Goal: Transaction & Acquisition: Purchase product/service

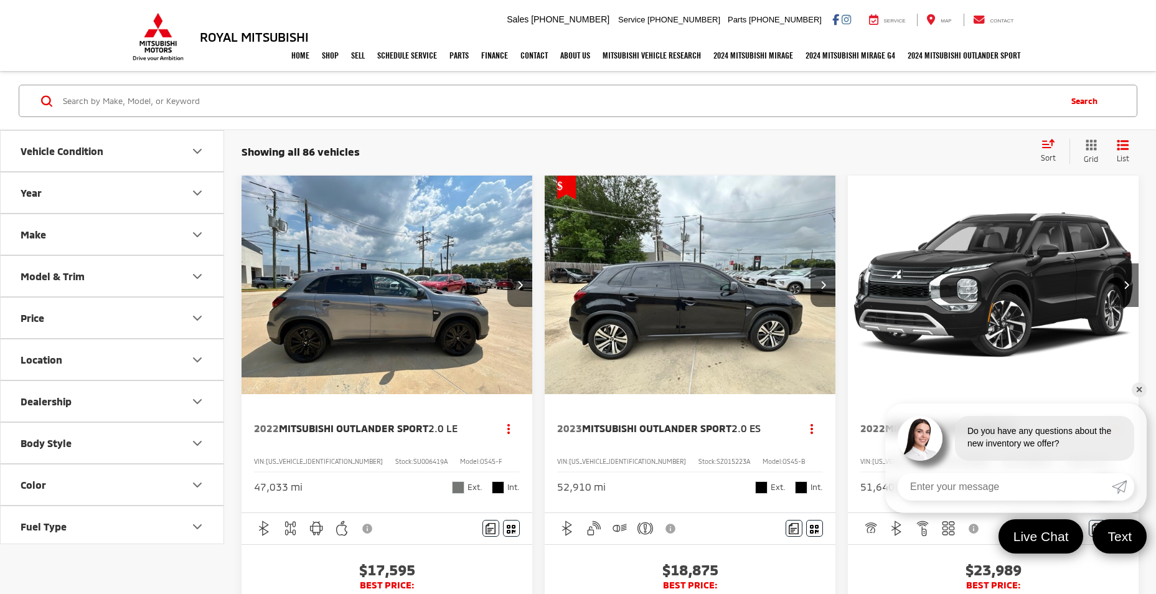
click at [196, 149] on icon "Vehicle Condition" at bounding box center [197, 151] width 15 height 15
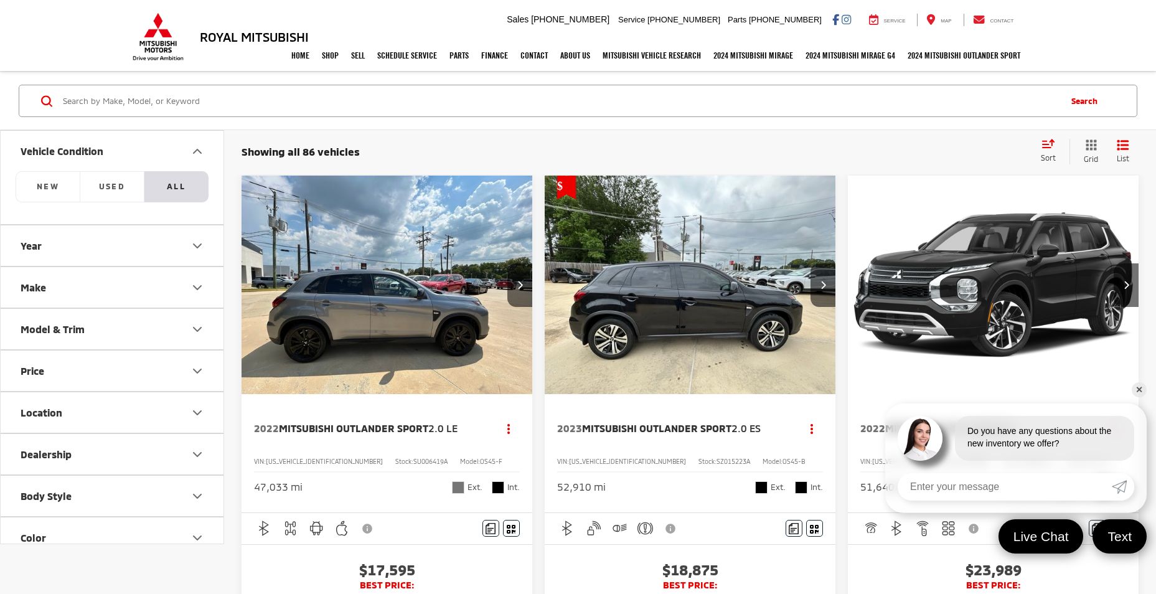
click at [196, 540] on icon "Color" at bounding box center [197, 538] width 15 height 15
click at [196, 534] on icon "Color" at bounding box center [197, 538] width 15 height 15
click at [199, 247] on icon "Year" at bounding box center [197, 246] width 15 height 15
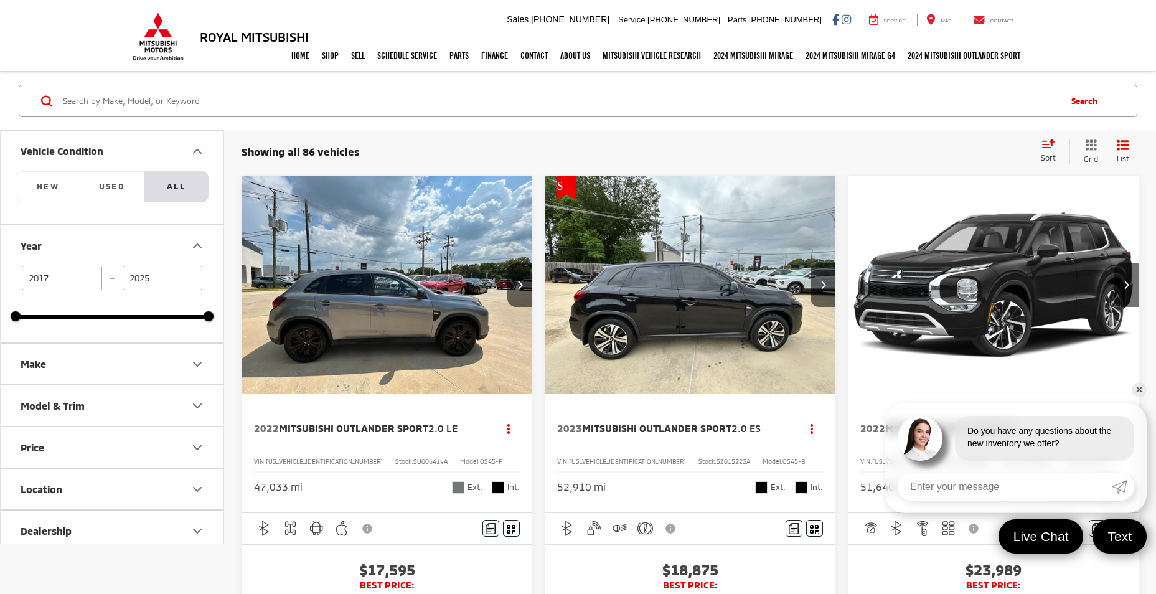
click at [148, 278] on input "2025" at bounding box center [163, 278] width 80 height 24
click at [217, 321] on div "Vehicle Condition NEW Used All Year 2017 — 2025 2017 2025 Make Model & Trim Pri…" at bounding box center [112, 336] width 223 height 413
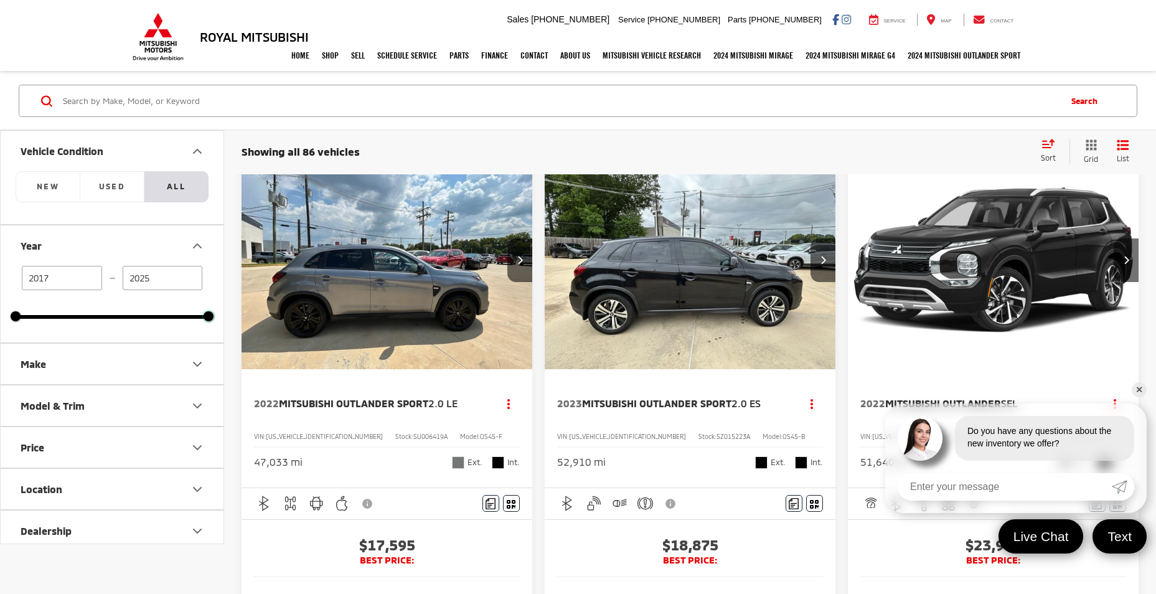
scroll to position [108, 0]
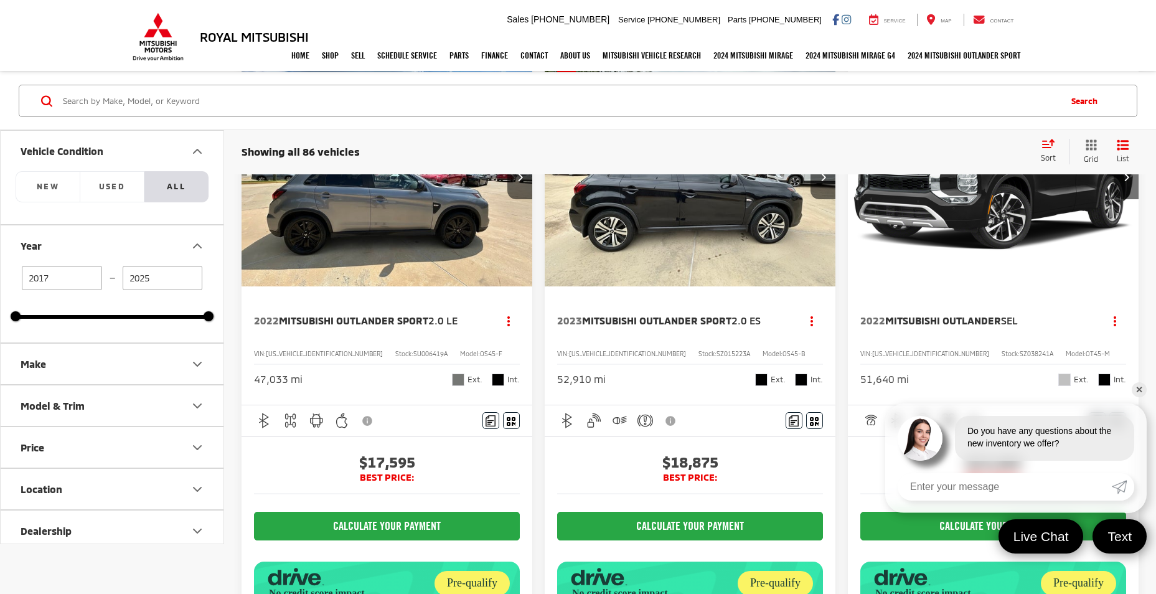
click at [1155, 2] on div "Royal Mitsubishi 9255 Airline Hwy, Baton Rouge, LA 70815 Sales Mobile Sales 225…" at bounding box center [578, 20] width 1156 height 40
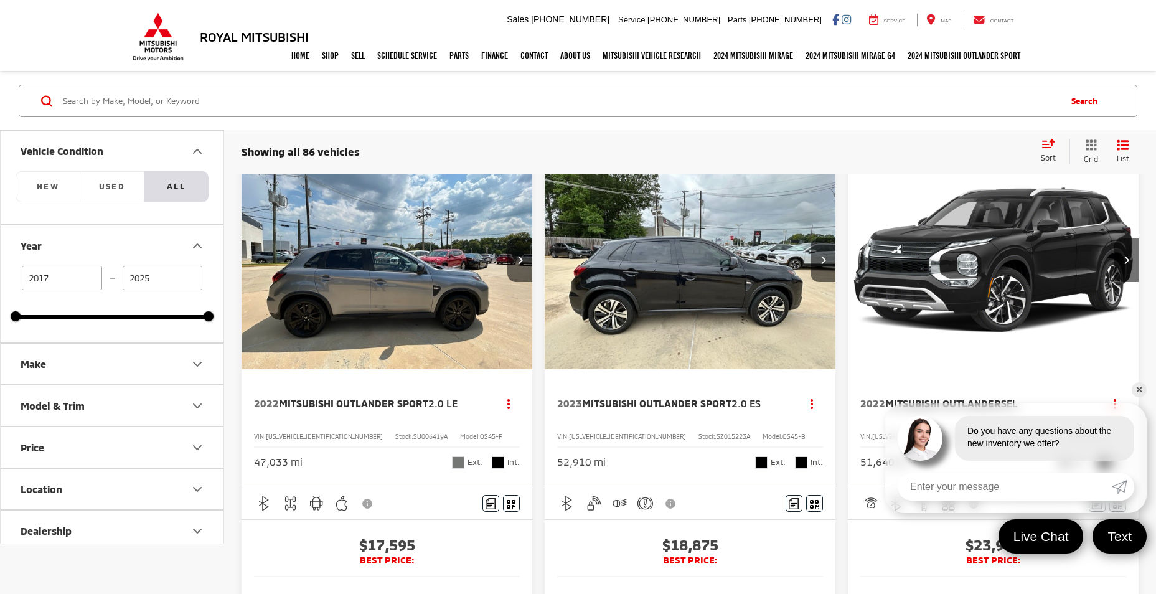
scroll to position [0, 0]
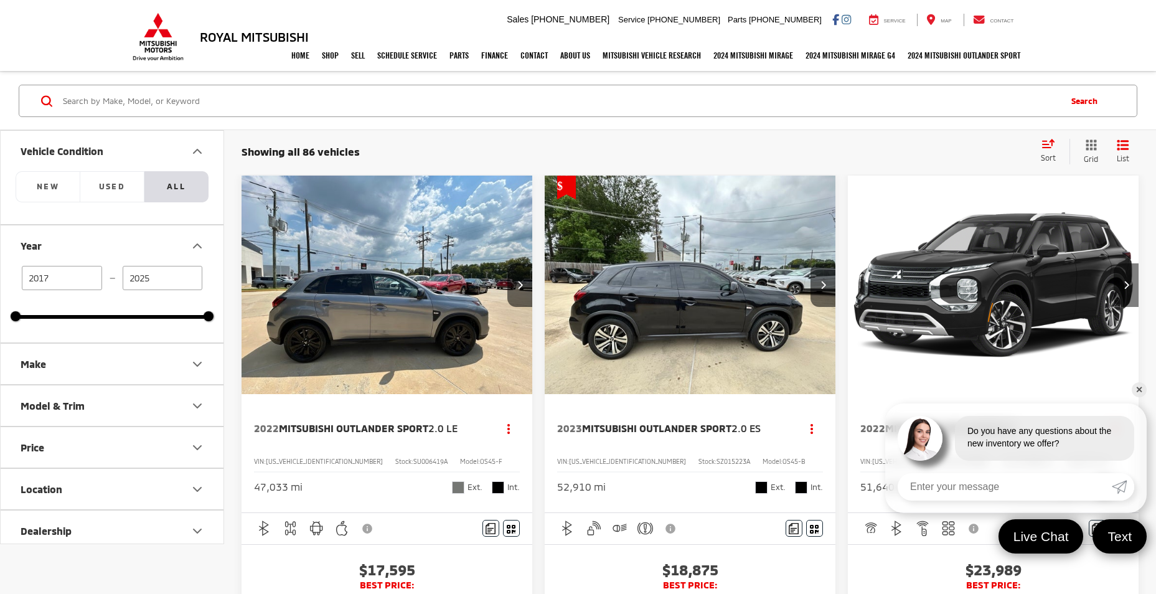
click at [1126, 285] on icon "Next image" at bounding box center [1127, 284] width 6 height 9
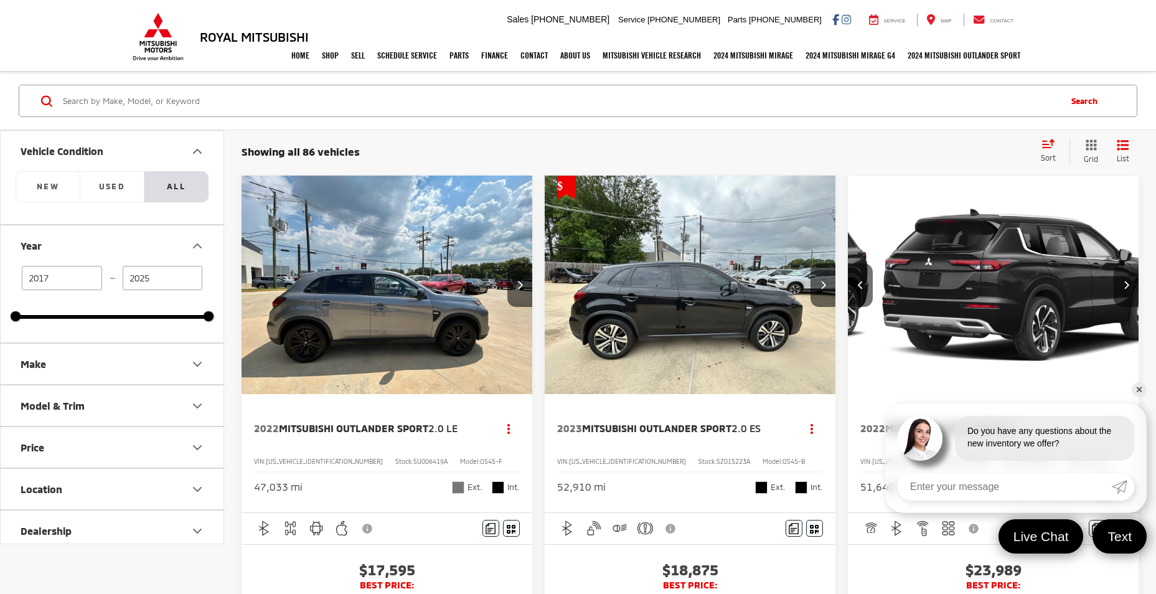
scroll to position [0, 293]
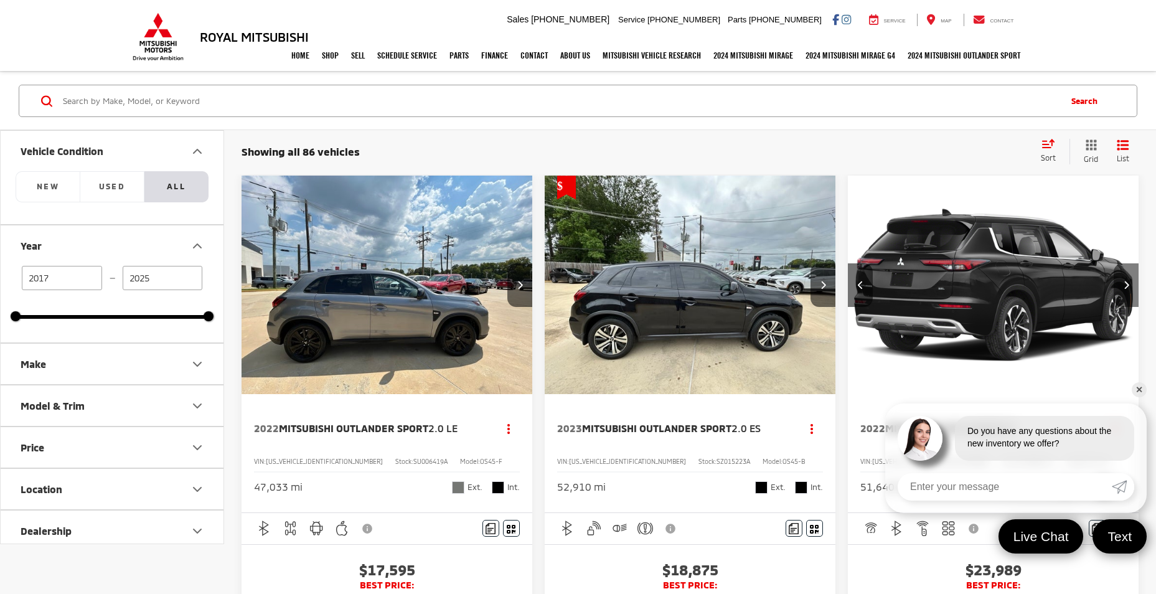
click at [1126, 285] on icon "Next image" at bounding box center [1127, 284] width 6 height 9
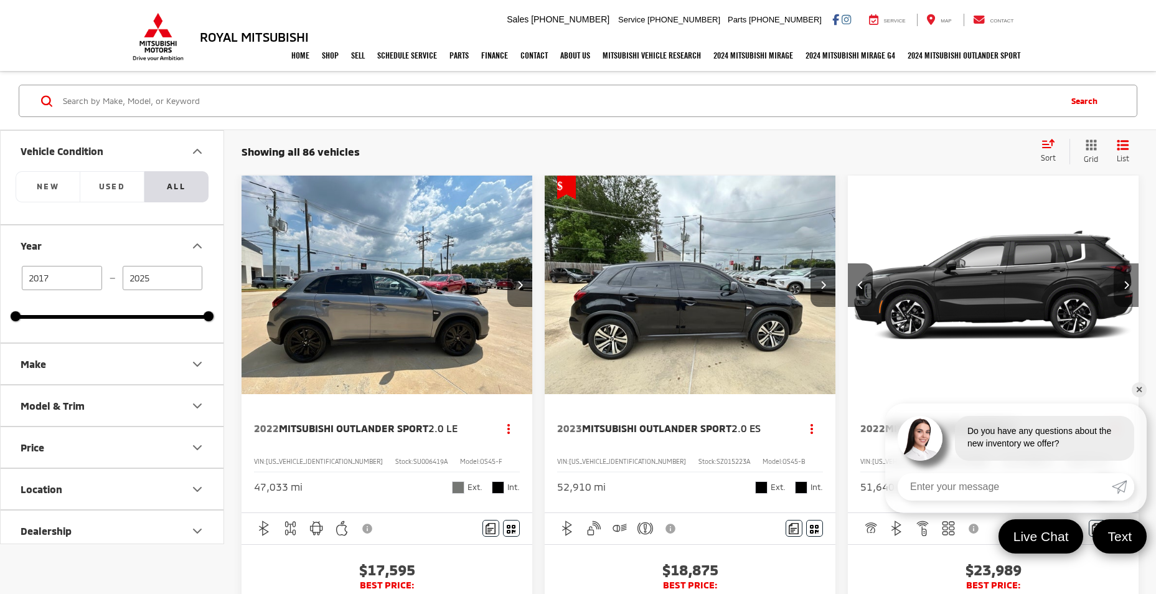
click at [1126, 285] on icon "Next image" at bounding box center [1127, 284] width 6 height 9
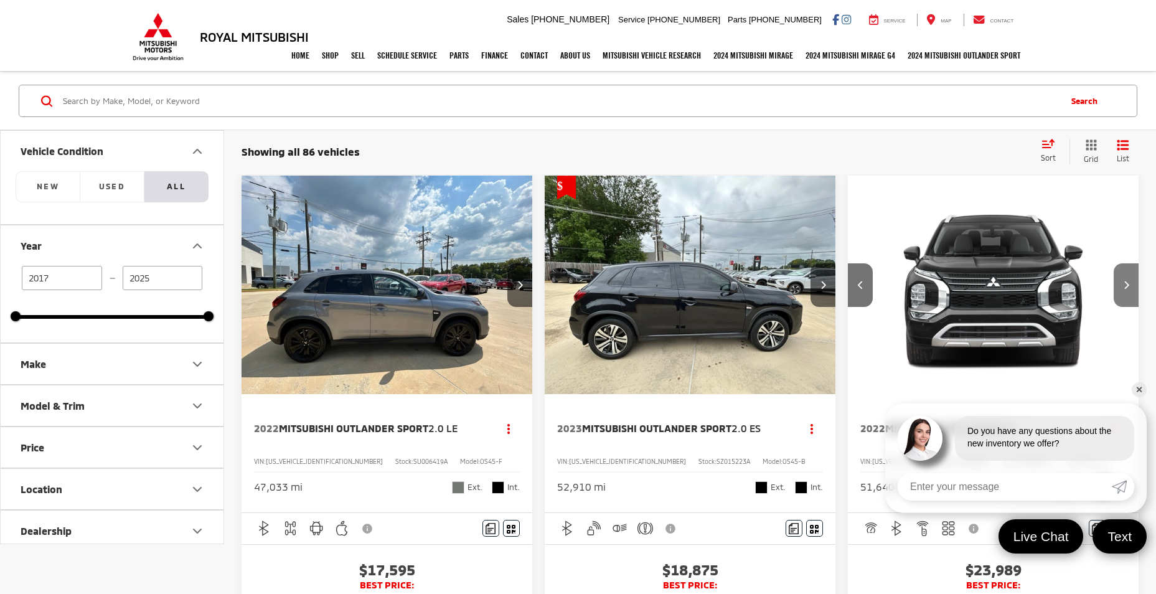
click at [1126, 285] on icon "Next image" at bounding box center [1127, 284] width 6 height 9
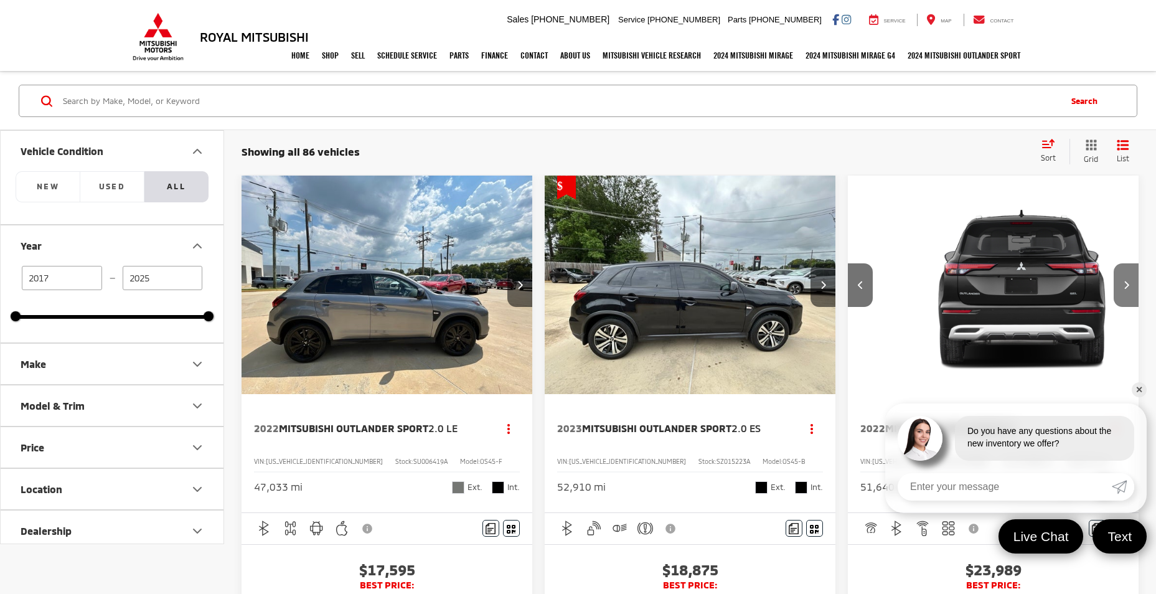
scroll to position [0, 1171]
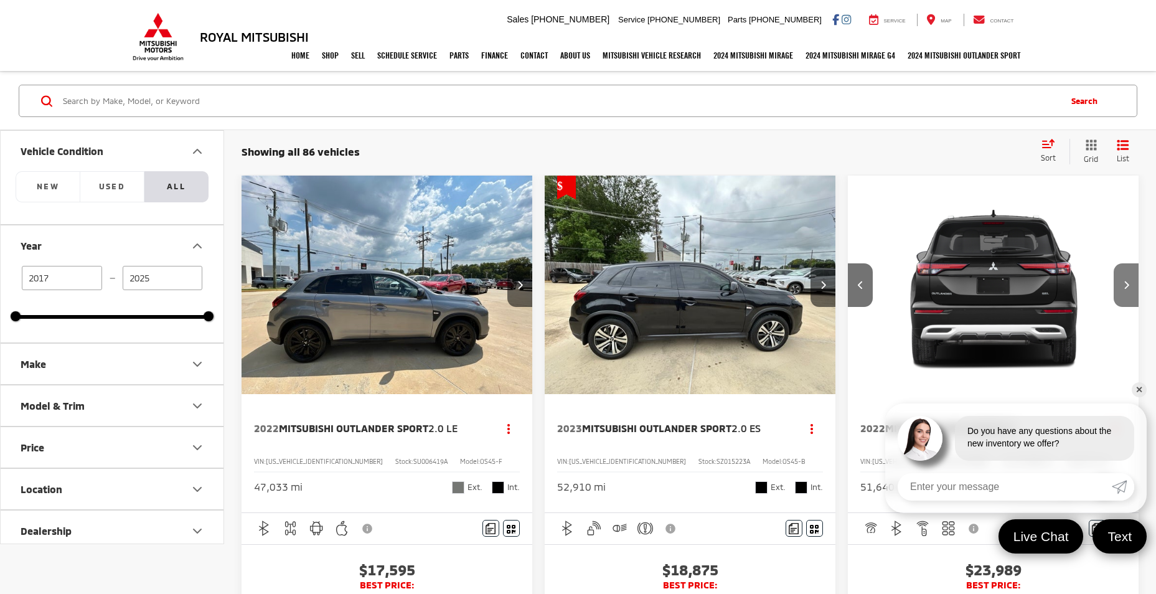
click at [1126, 285] on icon "Next image" at bounding box center [1127, 284] width 6 height 9
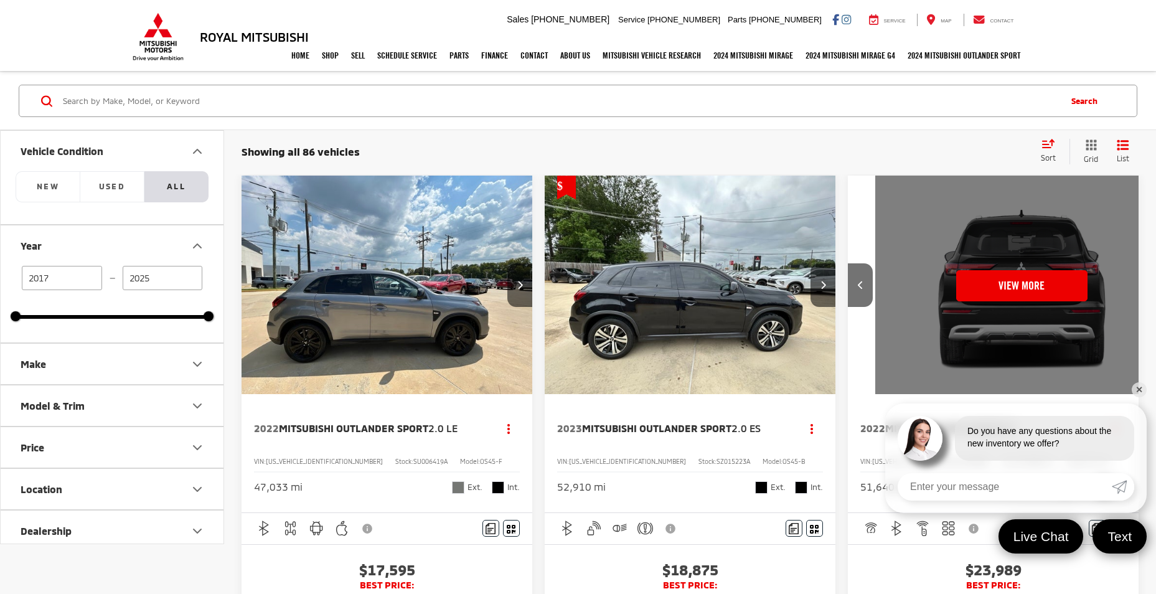
scroll to position [0, 1463]
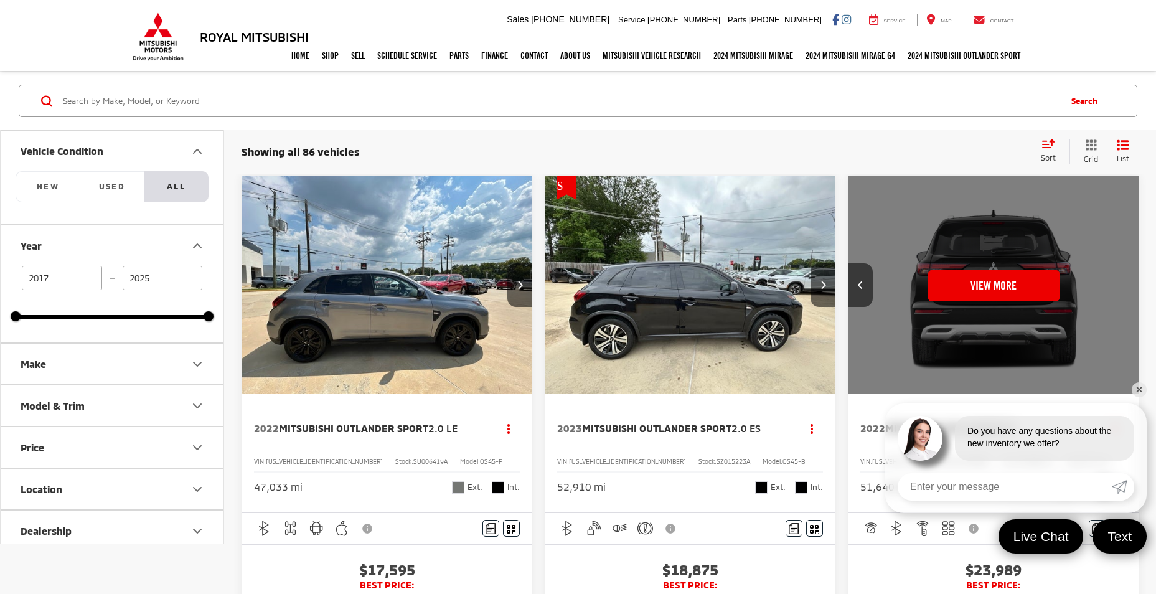
click at [1126, 285] on div "View More" at bounding box center [994, 286] width 293 height 220
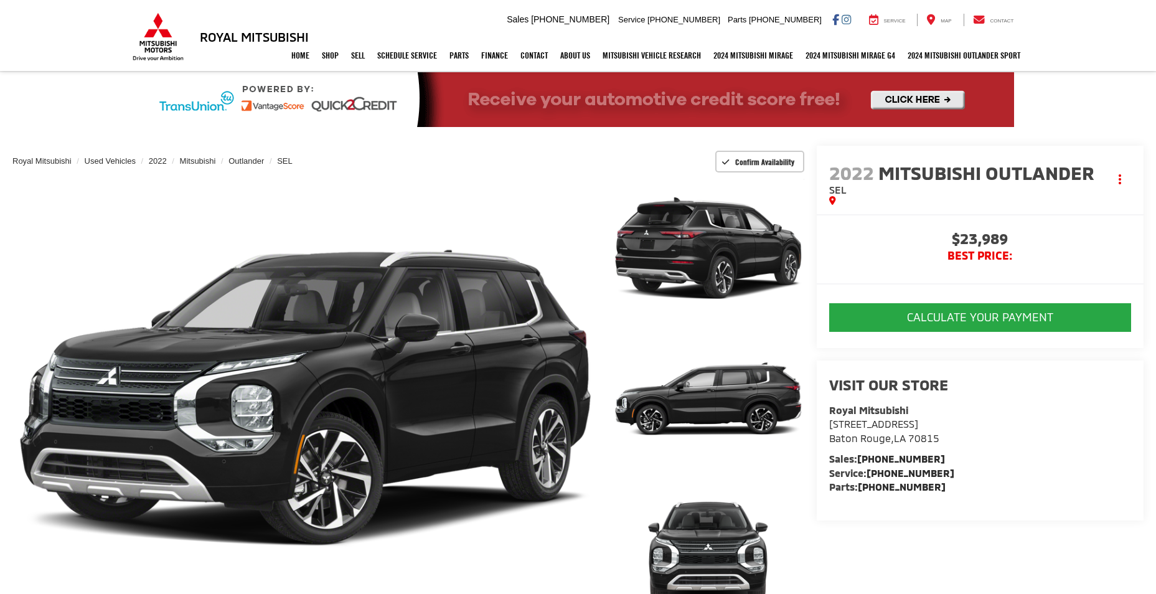
click at [1126, 285] on li at bounding box center [980, 284] width 327 height 26
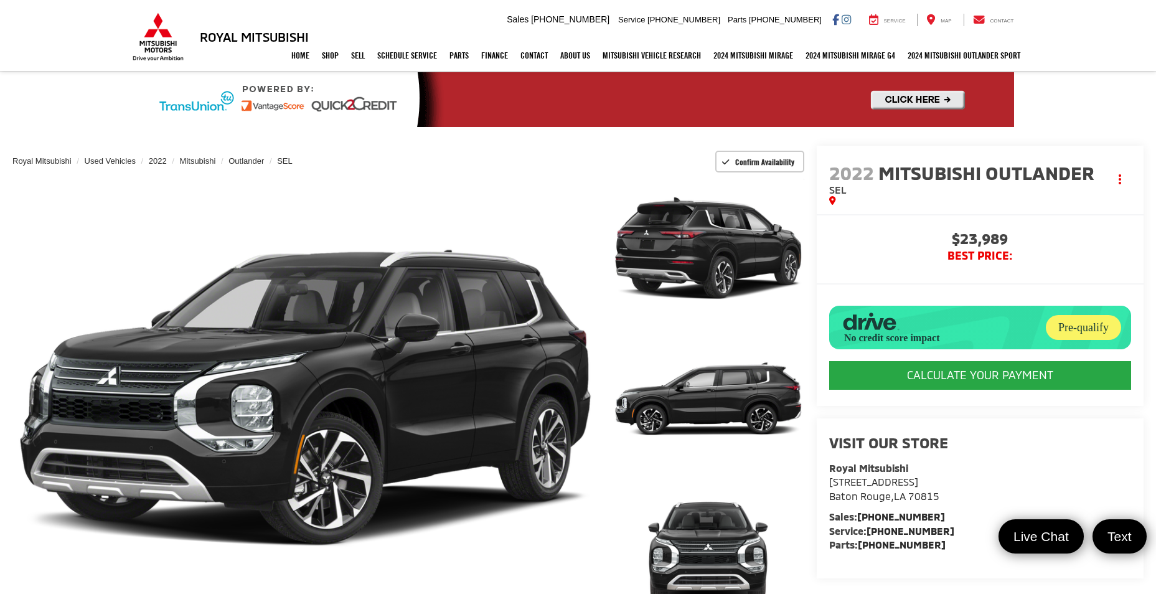
click at [1126, 285] on li at bounding box center [980, 284] width 327 height 26
